Goal: Navigation & Orientation: Find specific page/section

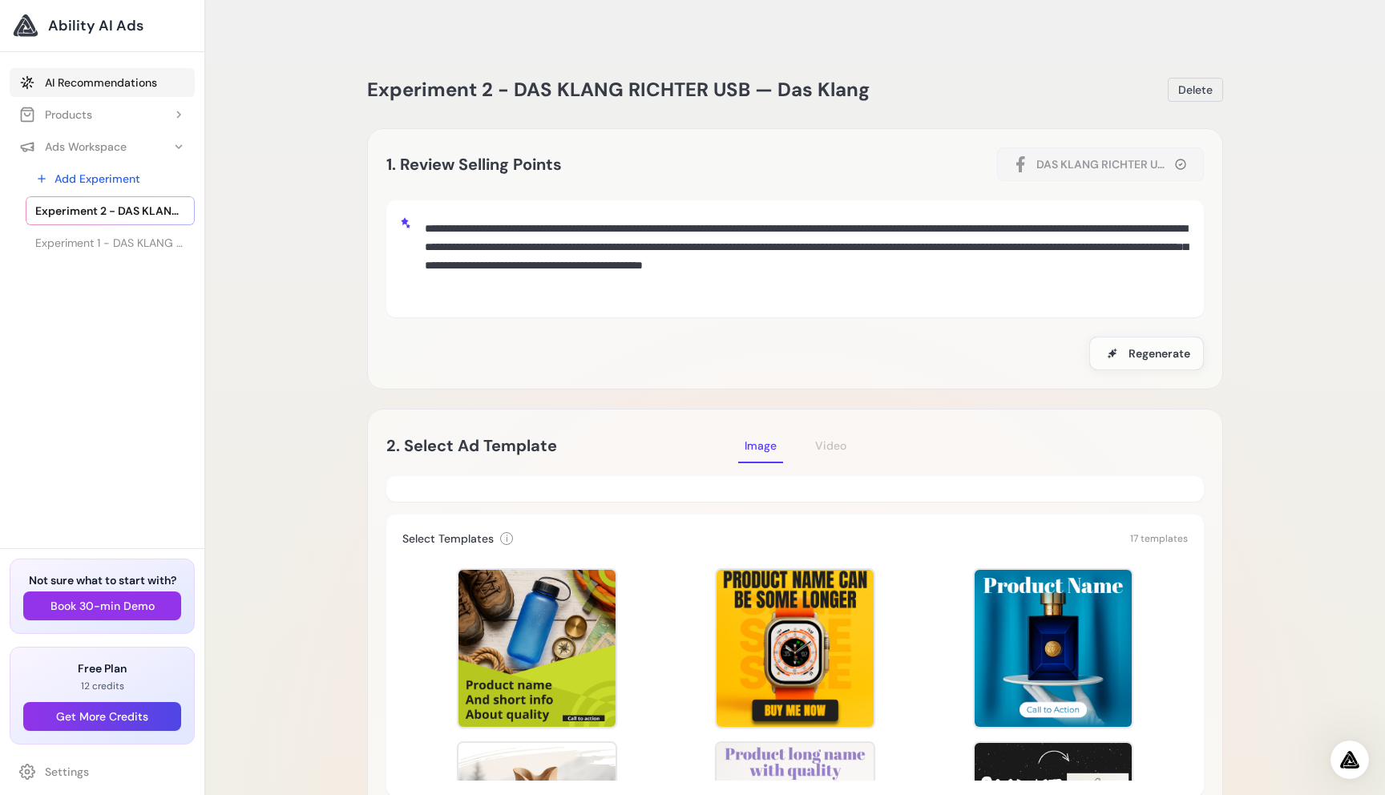
click at [79, 83] on link "AI Recommendations" at bounding box center [102, 82] width 185 height 29
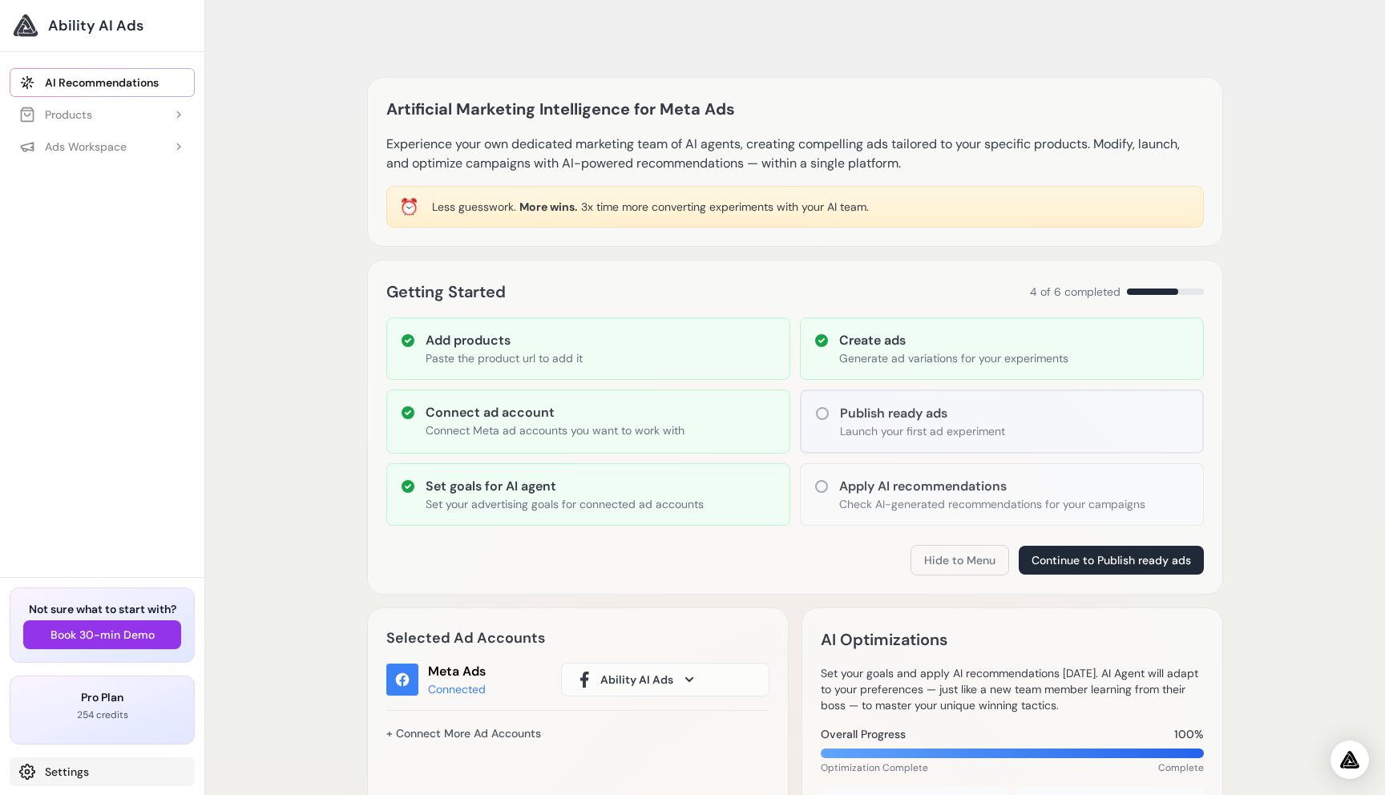
click at [71, 769] on link "Settings" at bounding box center [102, 772] width 185 height 29
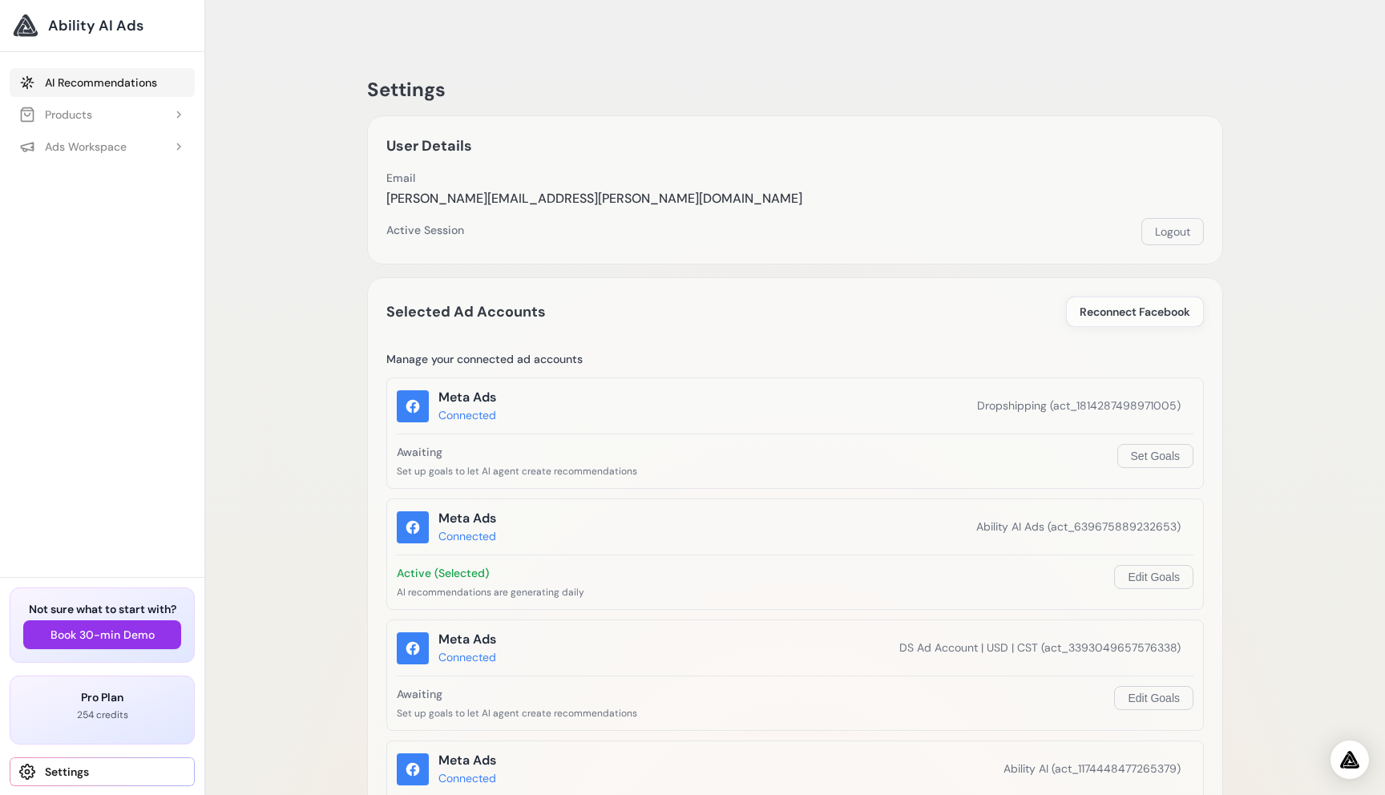
click at [74, 87] on link "AI Recommendations" at bounding box center [102, 82] width 185 height 29
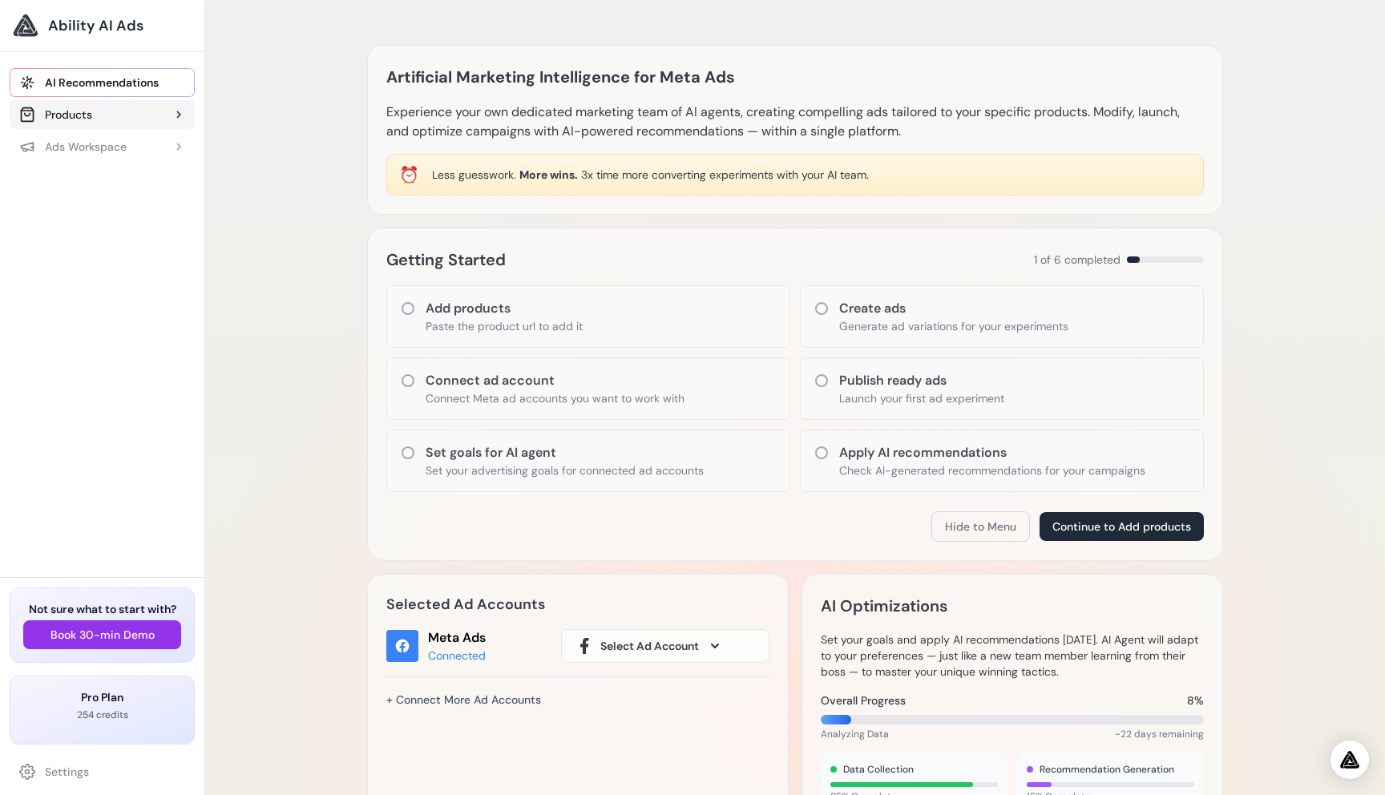
click at [91, 116] on div "Products" at bounding box center [55, 115] width 73 height 16
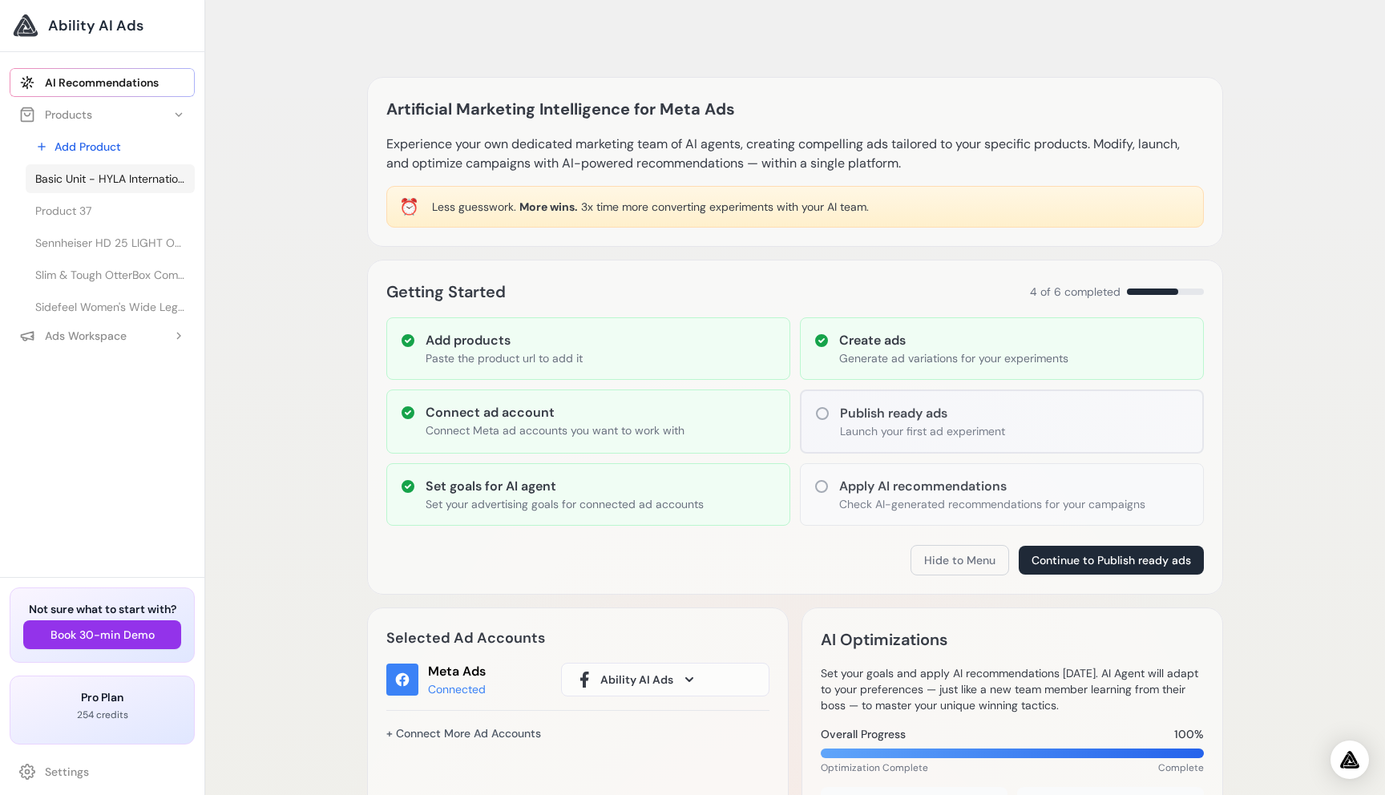
click at [134, 180] on span "Basic Unit - HYLA International" at bounding box center [110, 179] width 150 height 16
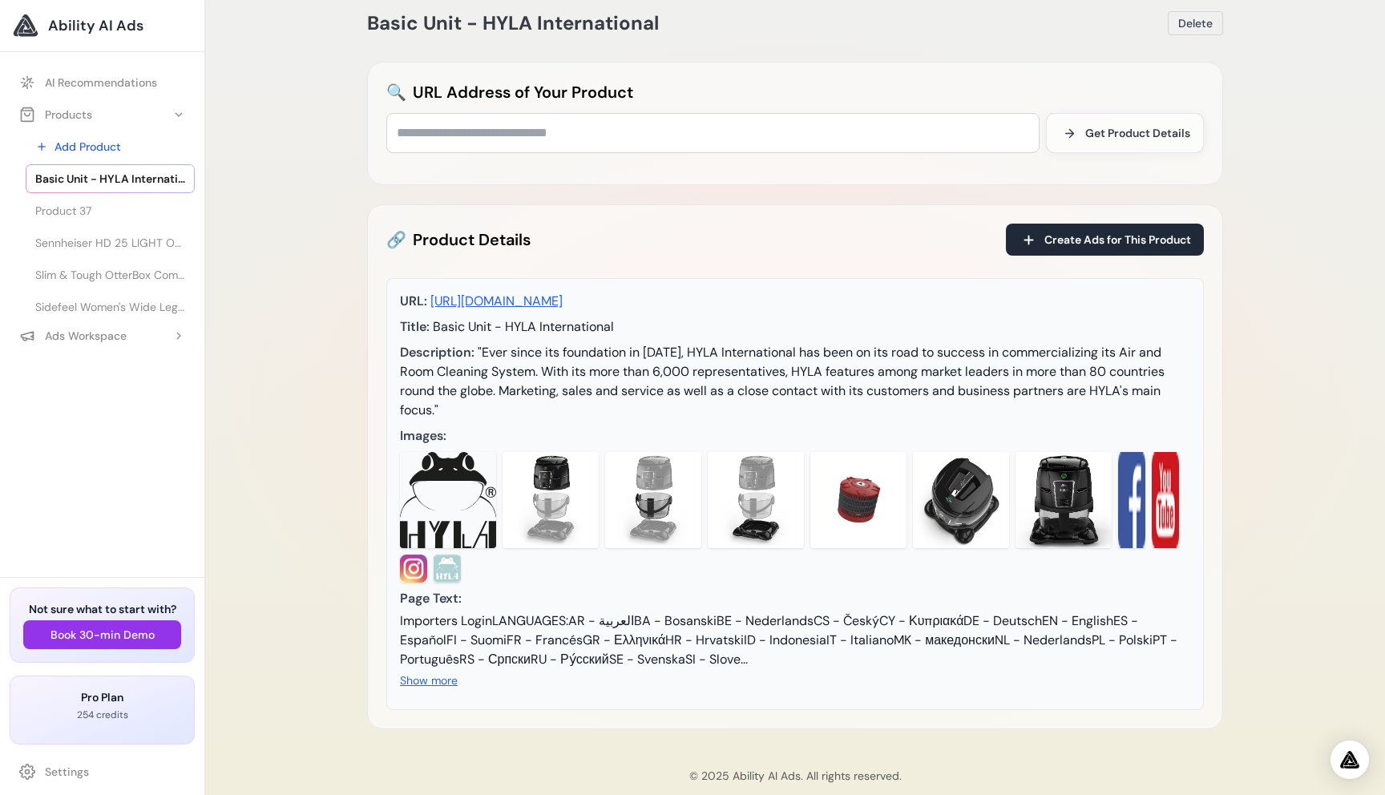
scroll to position [99, 0]
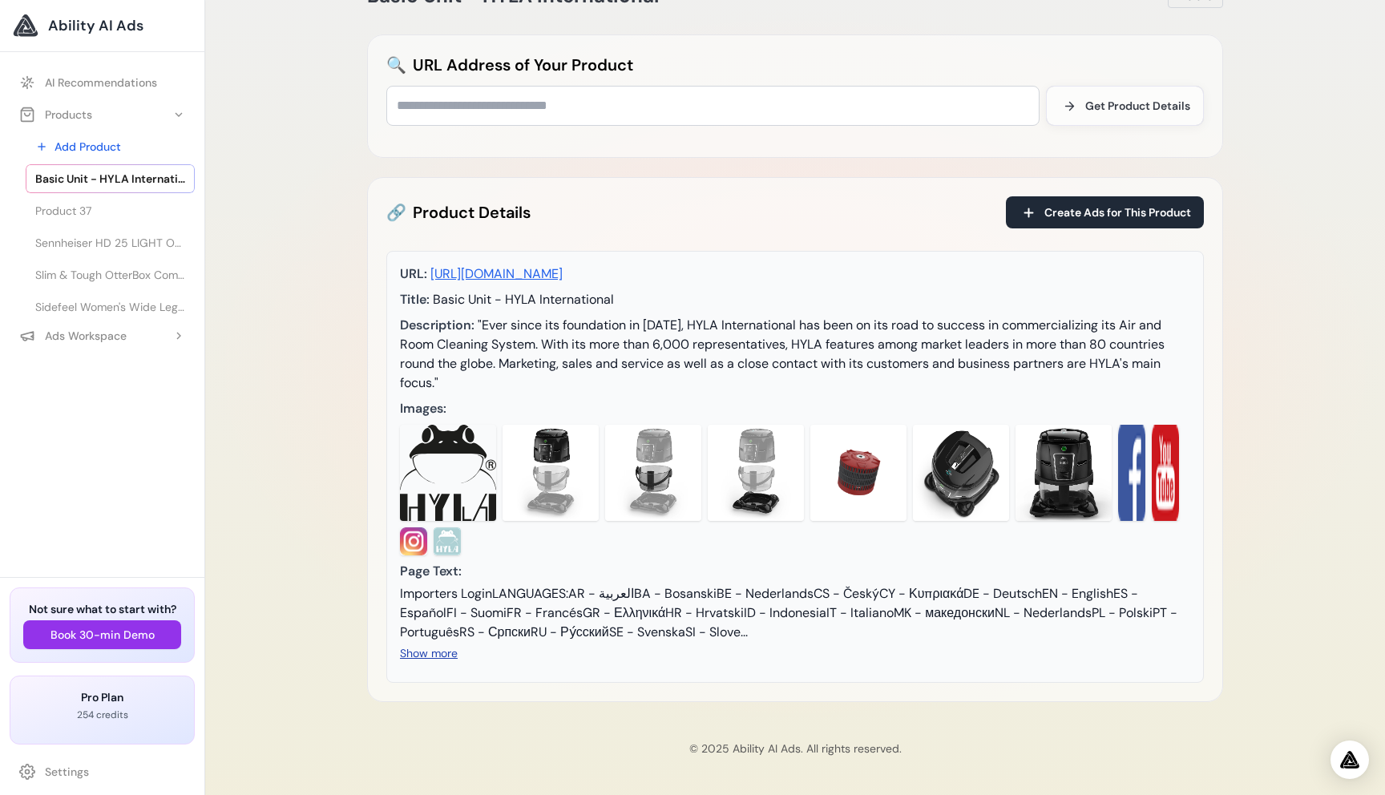
click at [423, 658] on button "Show more" at bounding box center [429, 653] width 58 height 16
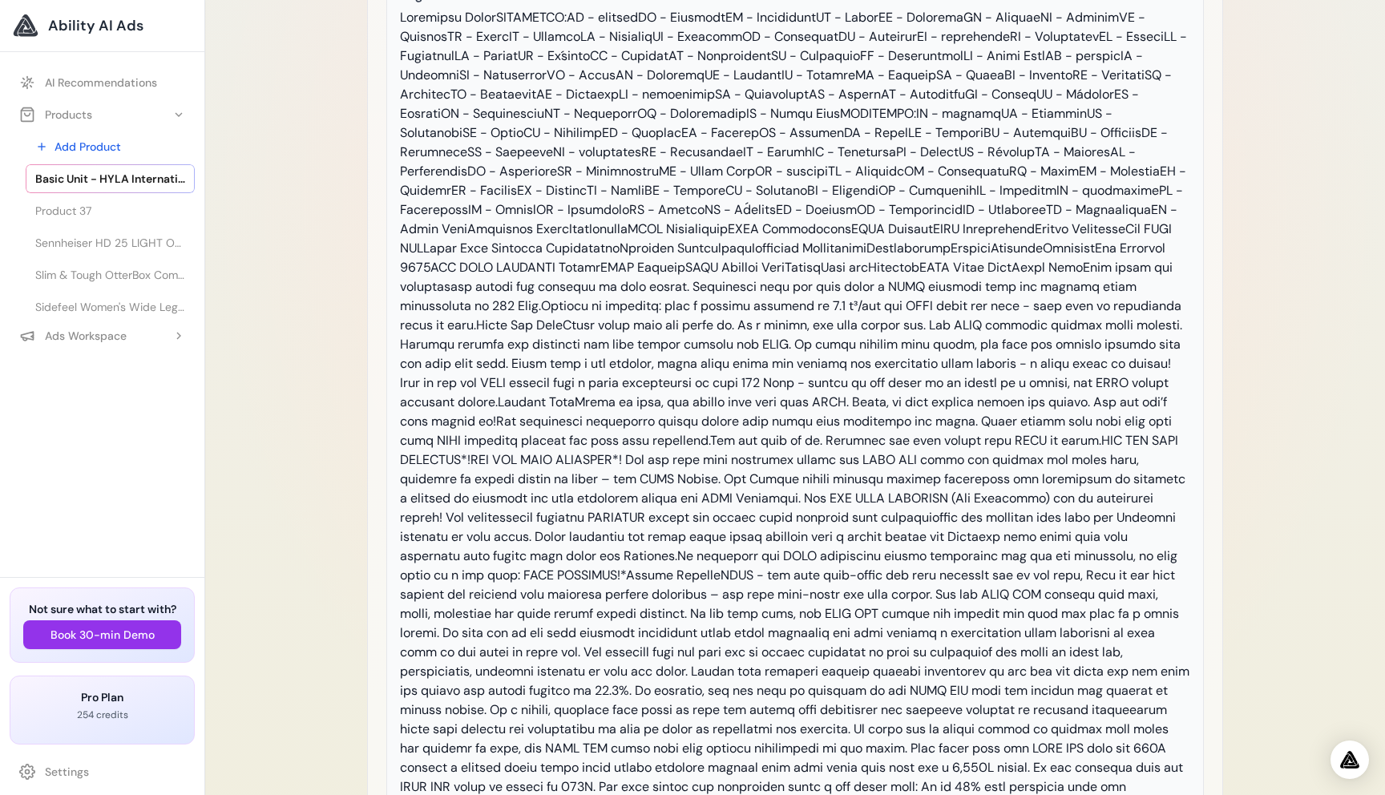
scroll to position [841, 0]
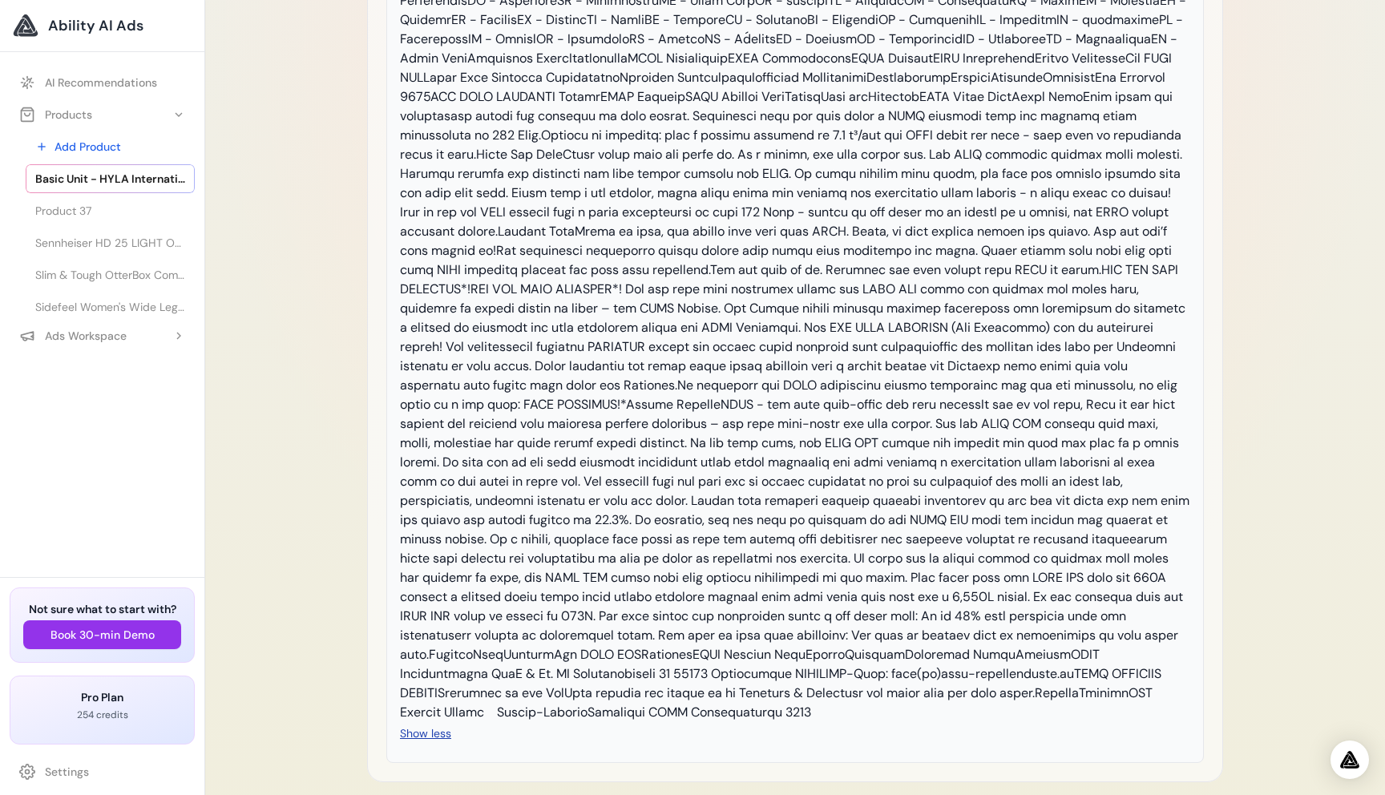
click at [435, 726] on button "Show less" at bounding box center [425, 734] width 51 height 16
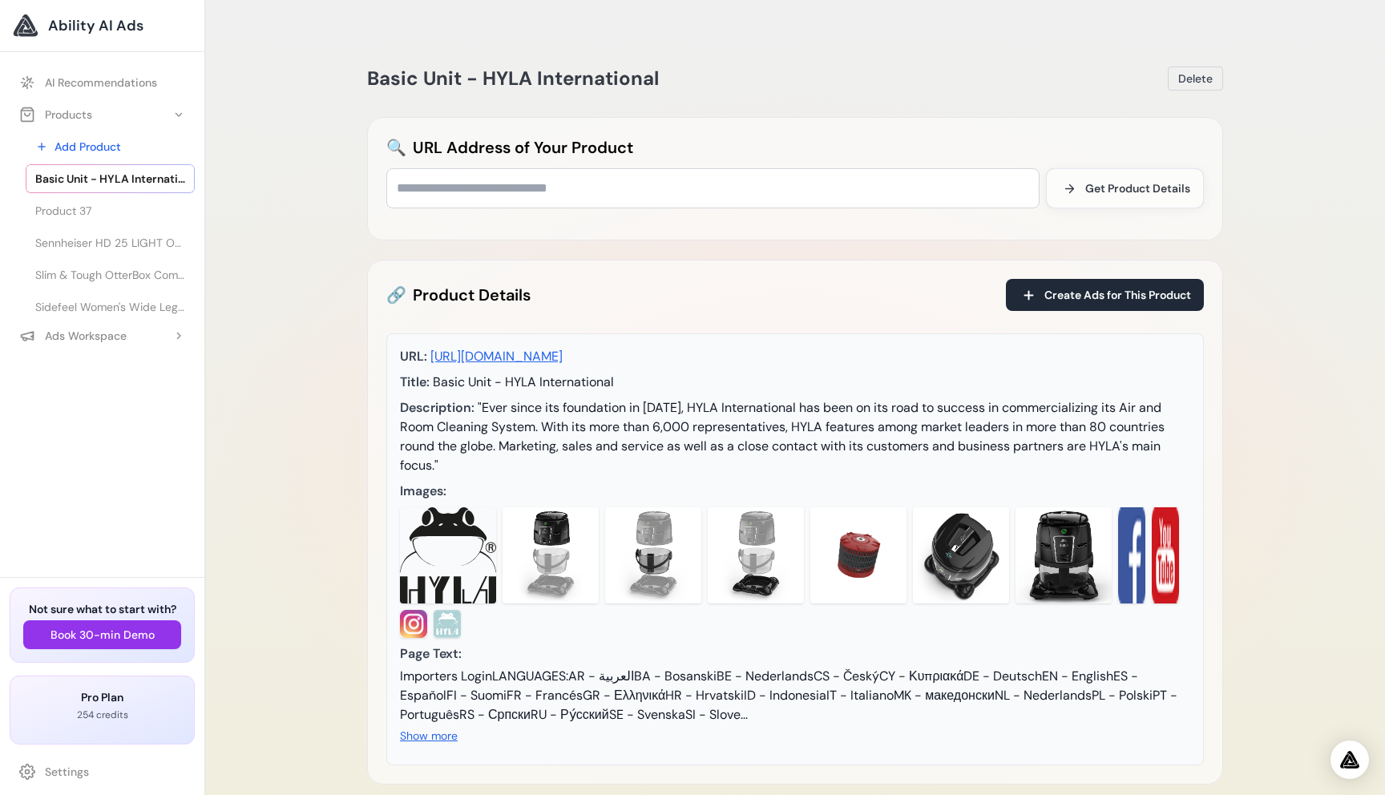
scroll to position [0, 0]
